Goal: Task Accomplishment & Management: Use online tool/utility

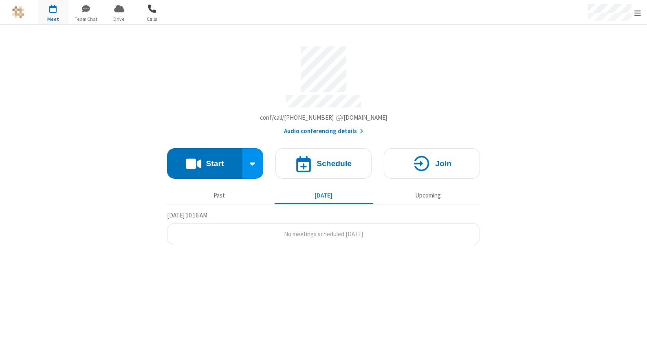
click at [148, 9] on span "button" at bounding box center [152, 9] width 31 height 14
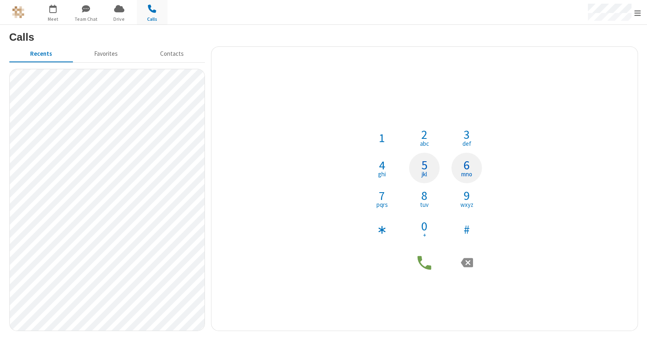
drag, startPoint x: 463, startPoint y: 170, endPoint x: 428, endPoint y: 162, distance: 35.6
click at [464, 169] on button "6 mno" at bounding box center [467, 168] width 31 height 31
click at [384, 138] on span "1" at bounding box center [382, 138] width 6 height 12
drag, startPoint x: 467, startPoint y: 134, endPoint x: 462, endPoint y: 139, distance: 7.2
click at [467, 134] on span "3" at bounding box center [467, 134] width 6 height 12
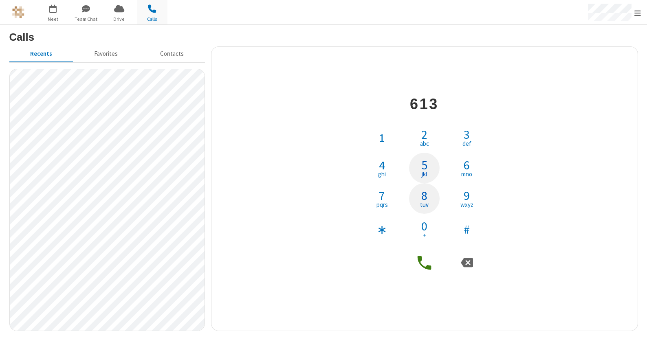
drag, startPoint x: 423, startPoint y: 193, endPoint x: 425, endPoint y: 171, distance: 22.1
click at [423, 192] on span "8" at bounding box center [425, 196] width 6 height 12
click at [425, 167] on span "5" at bounding box center [425, 165] width 6 height 12
click at [424, 217] on button "0 +" at bounding box center [424, 229] width 31 height 31
drag, startPoint x: 425, startPoint y: 136, endPoint x: 420, endPoint y: 141, distance: 7.5
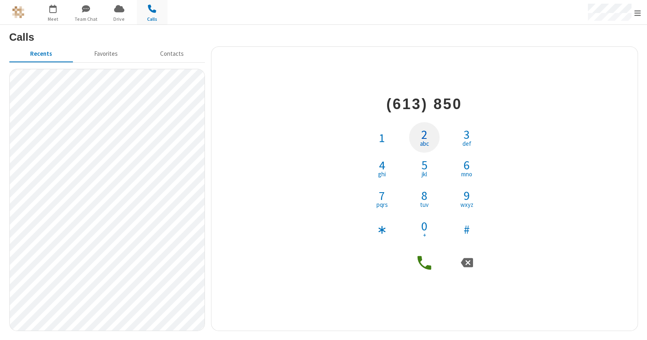
click at [426, 135] on span "2" at bounding box center [425, 134] width 6 height 12
click at [387, 166] on button "4 ghi" at bounding box center [382, 168] width 31 height 31
drag, startPoint x: 415, startPoint y: 140, endPoint x: 404, endPoint y: 170, distance: 32.1
click at [415, 139] on button "2 abc" at bounding box center [424, 137] width 31 height 31
click at [376, 192] on button "7 pqrs" at bounding box center [382, 198] width 31 height 31
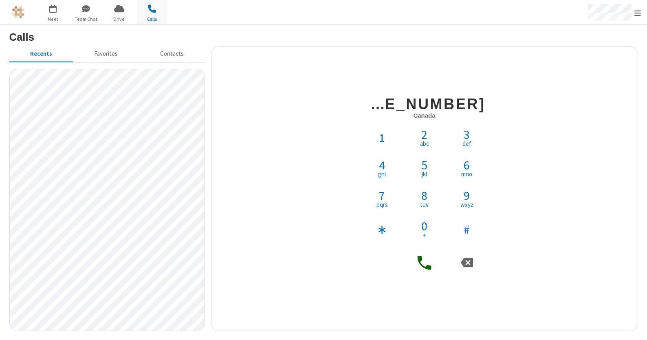
click at [427, 265] on icon at bounding box center [424, 263] width 18 height 18
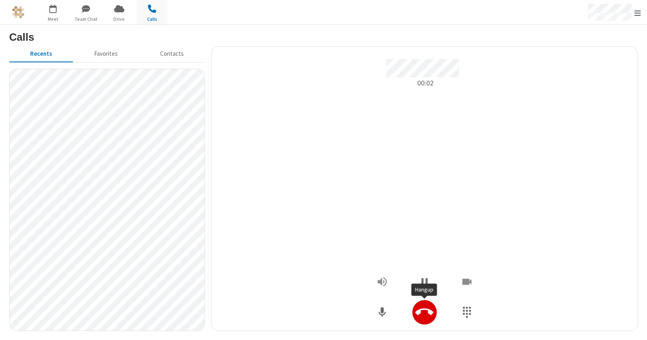
click at [426, 313] on icon "Hangup" at bounding box center [424, 312] width 18 height 18
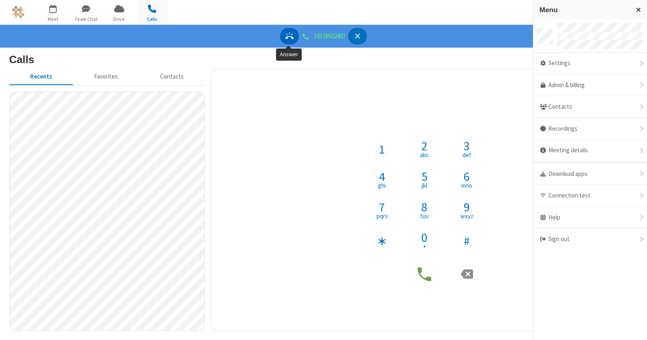
click at [293, 34] on button "Answer" at bounding box center [289, 36] width 18 height 17
